Goal: Information Seeking & Learning: Learn about a topic

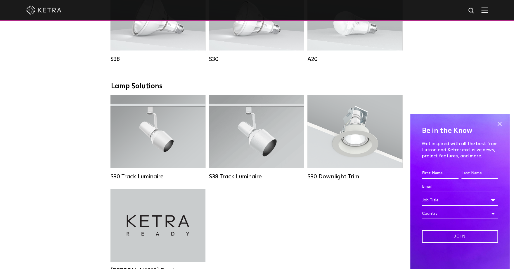
scroll to position [516, 0]
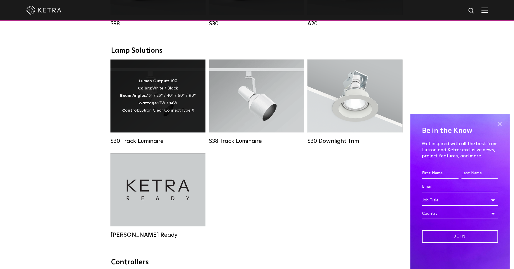
click at [142, 105] on strong "Wattage:" at bounding box center [147, 103] width 19 height 4
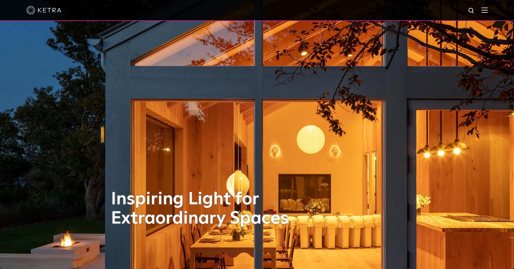
click at [482, 11] on img at bounding box center [484, 10] width 6 height 6
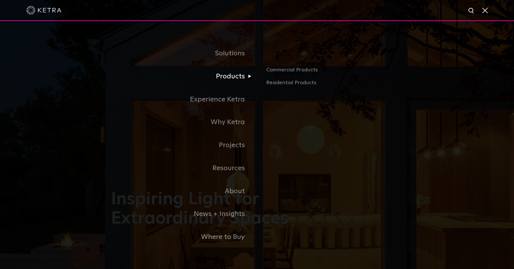
click at [231, 78] on link "Products" at bounding box center [184, 76] width 146 height 23
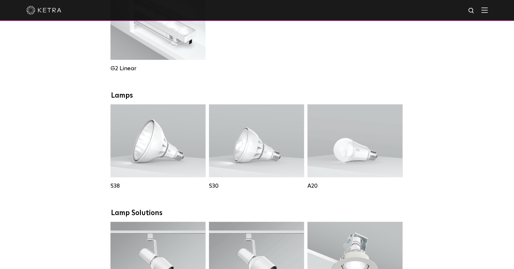
scroll to position [364, 0]
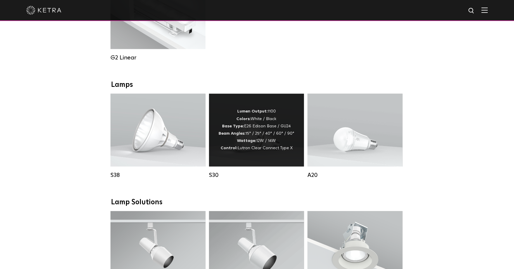
click at [237, 136] on strong "Beam Angles:" at bounding box center [231, 134] width 27 height 4
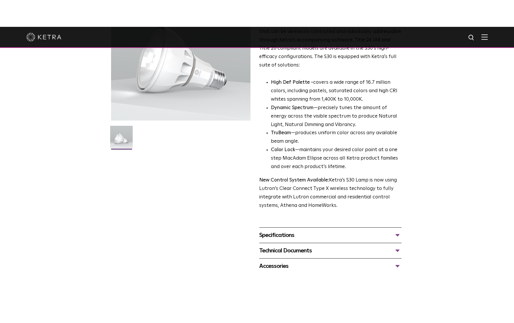
scroll to position [91, 0]
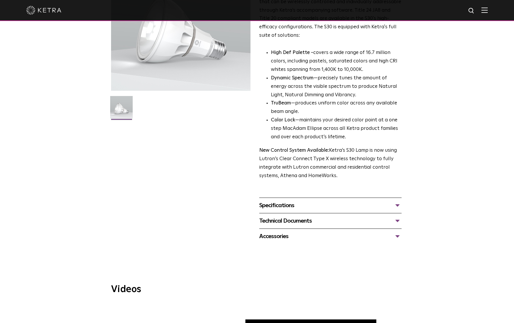
click at [398, 208] on div "Specifications" at bounding box center [330, 205] width 142 height 9
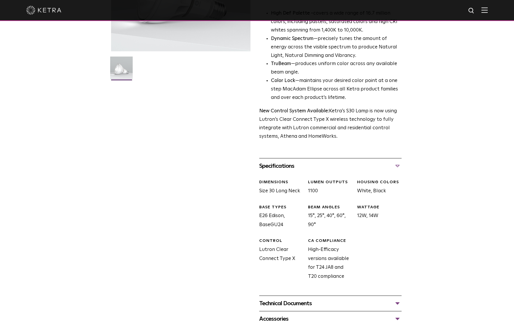
scroll to position [182, 0]
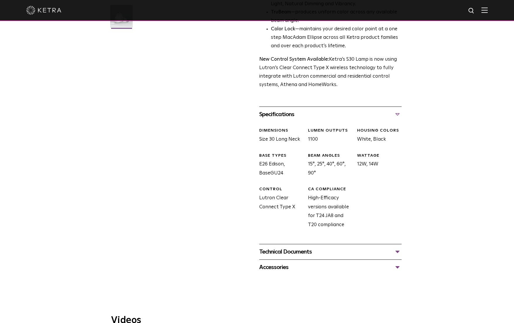
click at [396, 252] on div "Technical Documents" at bounding box center [330, 251] width 142 height 9
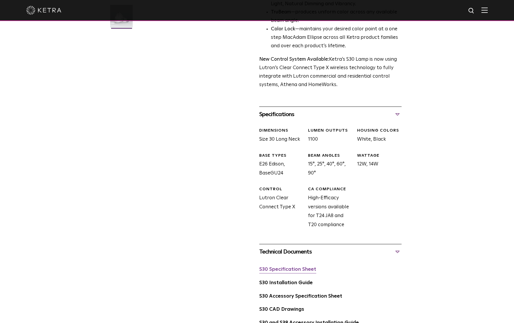
click at [294, 269] on link "S30 Specification Sheet" at bounding box center [287, 269] width 57 height 5
click at [436, 196] on div "S30 Lamp Availability: Commercial & Residential Ketra’s S30 lamp is an all-enco…" at bounding box center [257, 113] width 514 height 506
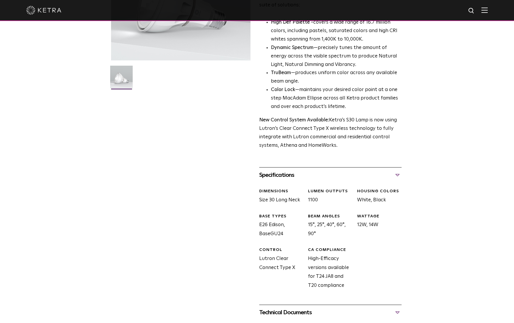
scroll to position [0, 0]
